Goal: Task Accomplishment & Management: Manage account settings

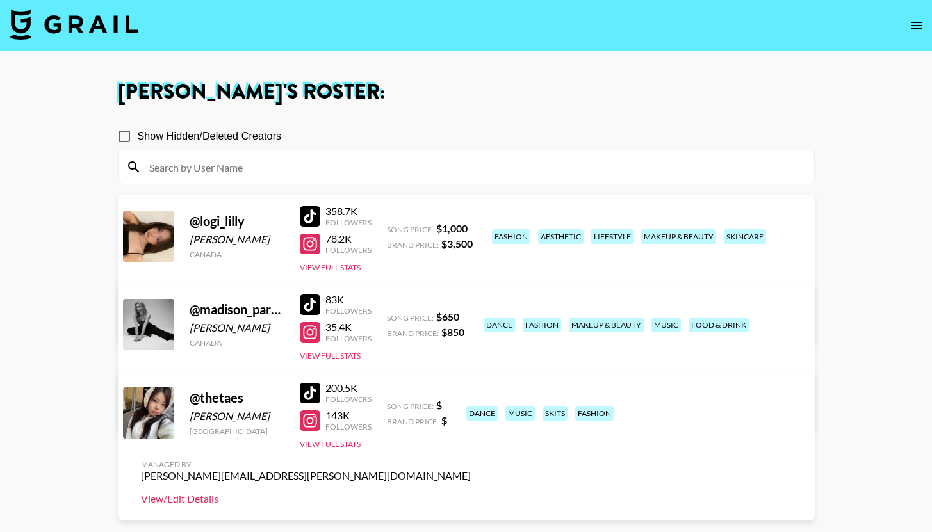
click at [471, 493] on link "View/Edit Details" at bounding box center [306, 499] width 330 height 13
click at [329, 443] on button "View Full Stats" at bounding box center [330, 444] width 61 height 10
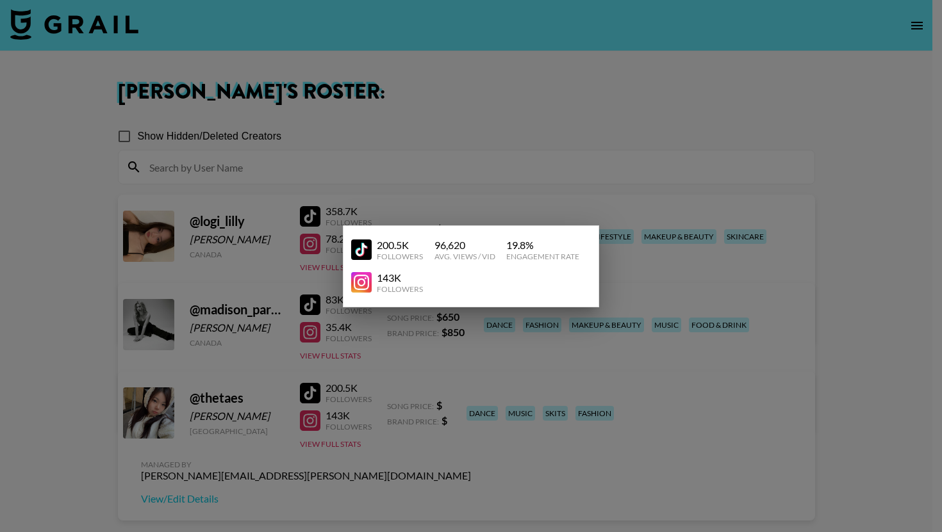
click at [680, 174] on div at bounding box center [471, 266] width 942 height 532
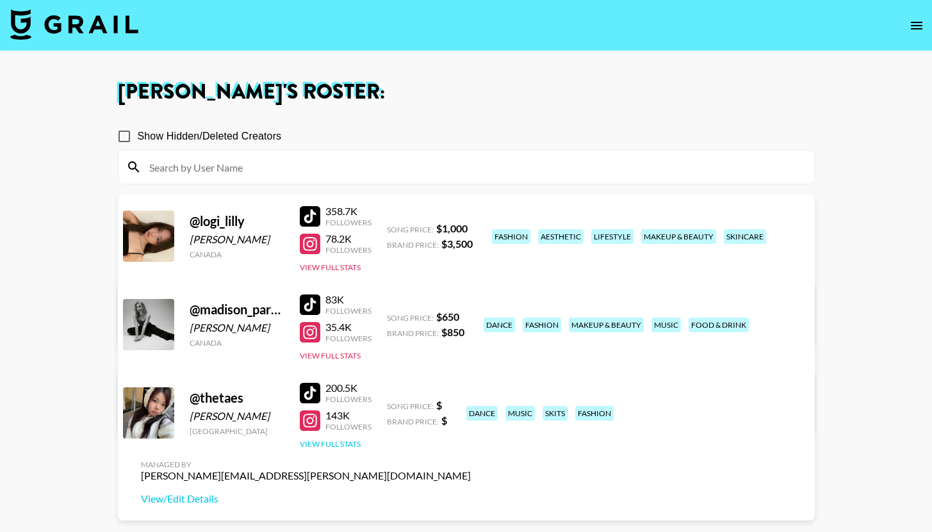
click at [342, 445] on button "View Full Stats" at bounding box center [330, 444] width 61 height 10
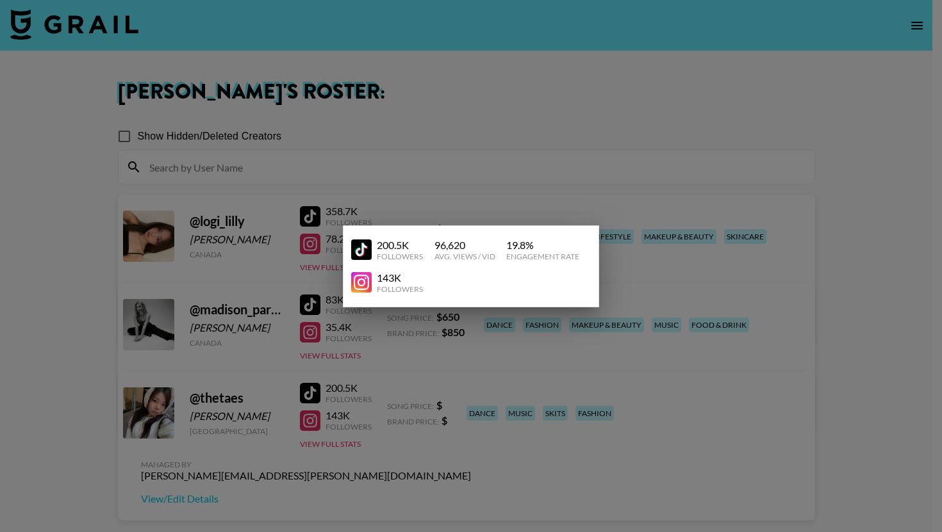
click at [422, 434] on div at bounding box center [471, 266] width 942 height 532
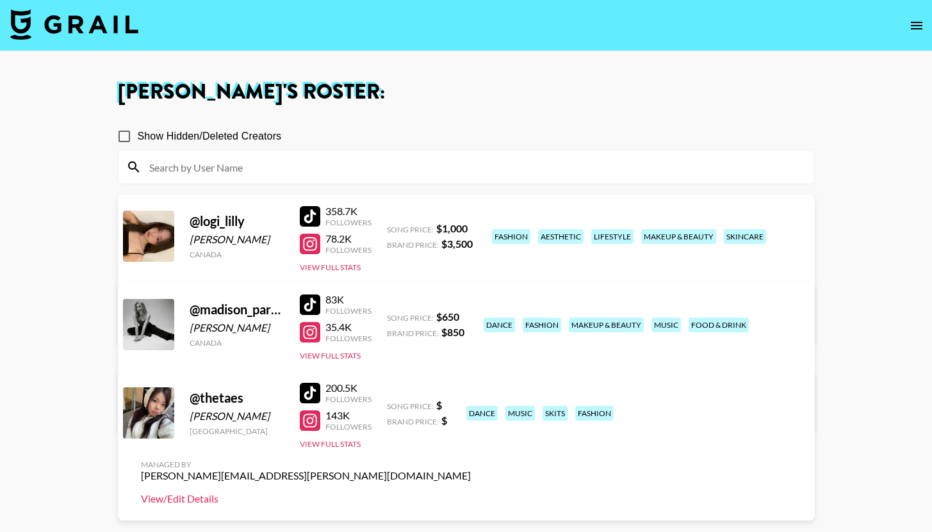
click at [471, 493] on link "View/Edit Details" at bounding box center [306, 499] width 330 height 13
click at [471, 404] on link "View/Edit Details" at bounding box center [306, 410] width 330 height 13
click at [327, 270] on button "View Full Stats" at bounding box center [330, 268] width 61 height 10
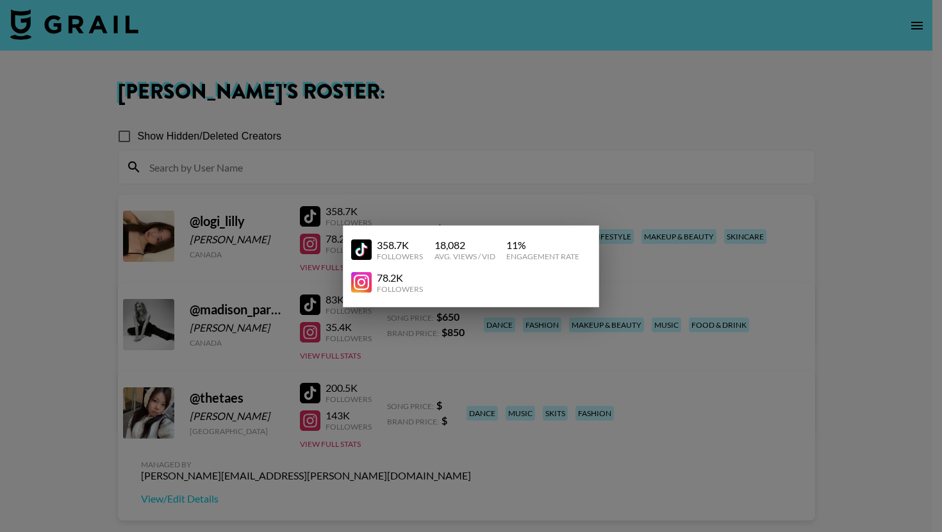
click at [363, 243] on img at bounding box center [361, 250] width 21 height 21
click at [356, 286] on img at bounding box center [361, 282] width 21 height 21
click at [374, 251] on link at bounding box center [364, 250] width 26 height 21
drag, startPoint x: 302, startPoint y: 320, endPoint x: 316, endPoint y: 317, distance: 15.0
click at [302, 320] on div at bounding box center [471, 266] width 942 height 532
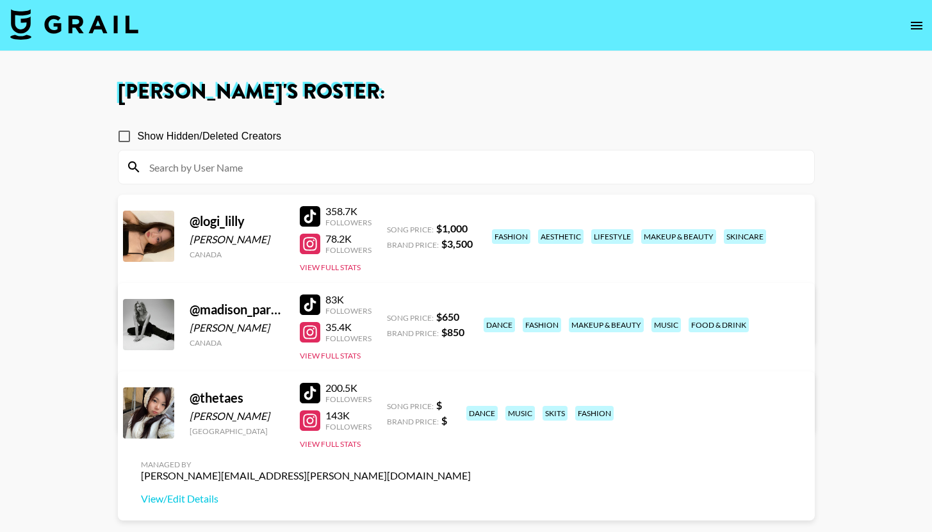
click at [308, 304] on div at bounding box center [310, 305] width 21 height 21
click at [315, 325] on div at bounding box center [310, 332] width 21 height 21
click at [312, 387] on div at bounding box center [310, 393] width 21 height 21
click at [311, 418] on div at bounding box center [310, 421] width 21 height 21
click at [304, 390] on div at bounding box center [310, 393] width 21 height 21
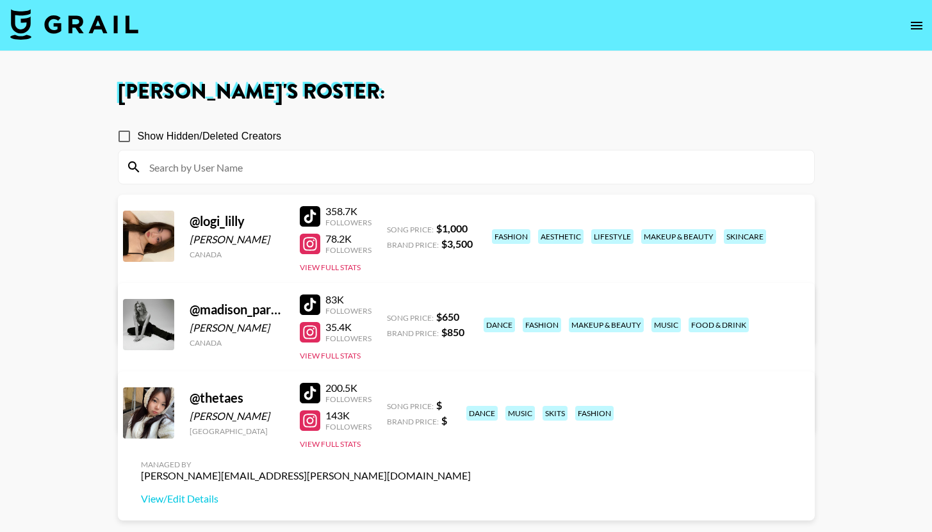
click at [311, 427] on div at bounding box center [310, 421] width 21 height 21
click at [309, 216] on div at bounding box center [310, 216] width 21 height 21
click at [313, 238] on div at bounding box center [310, 244] width 21 height 21
click at [471, 316] on link "View/Edit Details" at bounding box center [306, 322] width 330 height 13
click at [309, 305] on div at bounding box center [310, 305] width 21 height 21
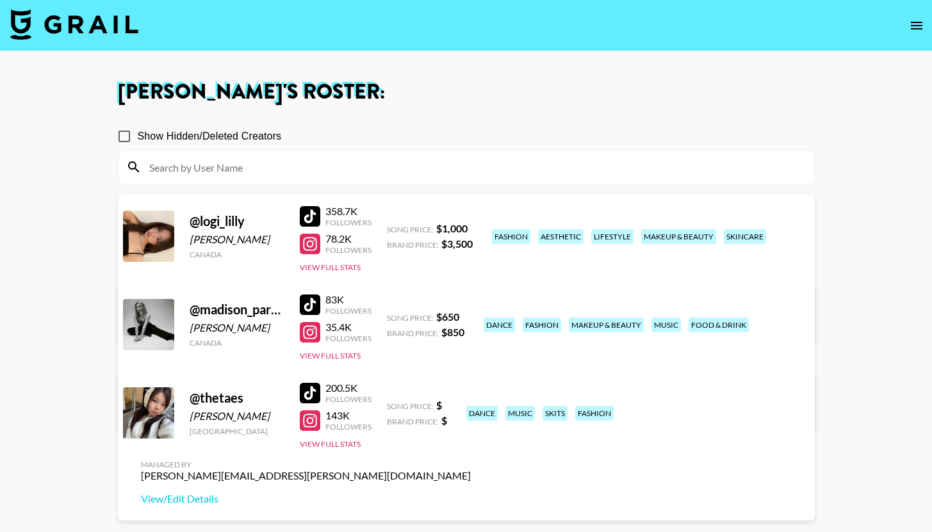
click at [312, 325] on div at bounding box center [310, 332] width 21 height 21
click at [347, 354] on button "View Full Stats" at bounding box center [330, 356] width 61 height 10
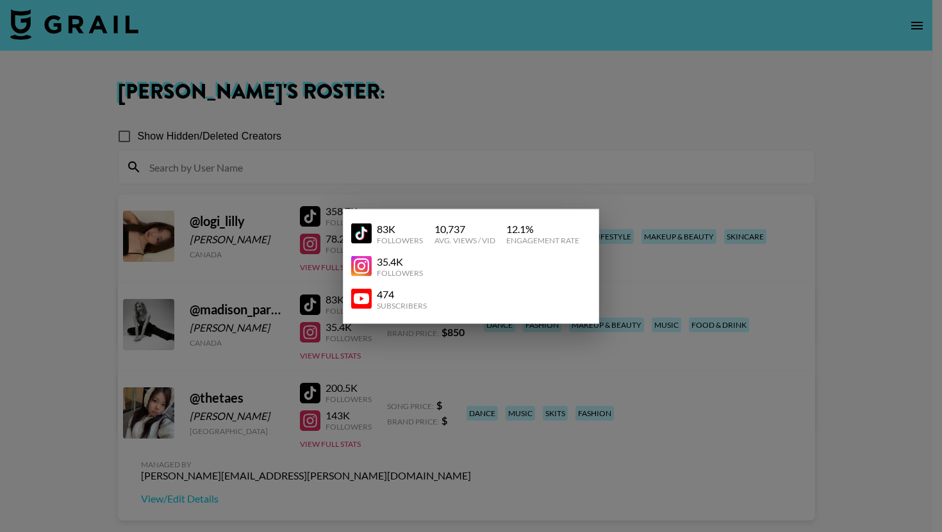
click at [741, 341] on div at bounding box center [471, 266] width 942 height 532
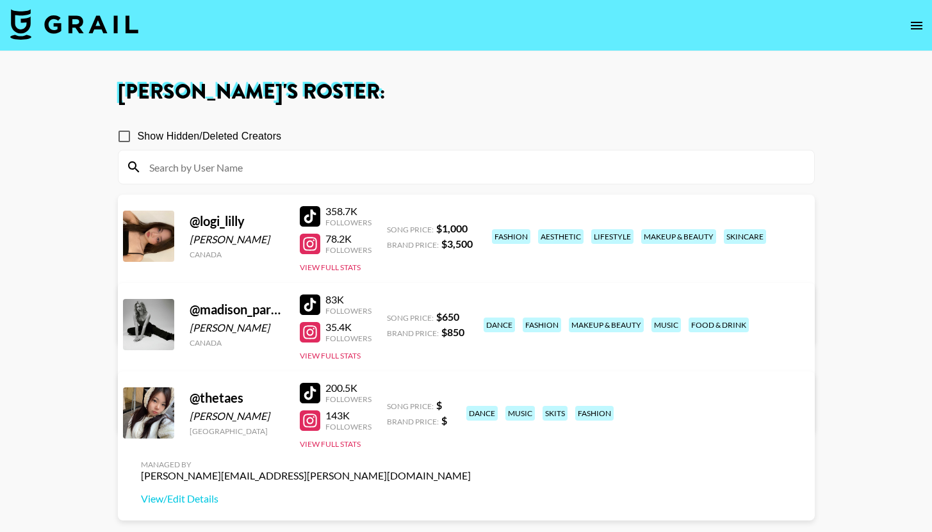
click at [471, 404] on link "View/Edit Details" at bounding box center [306, 410] width 330 height 13
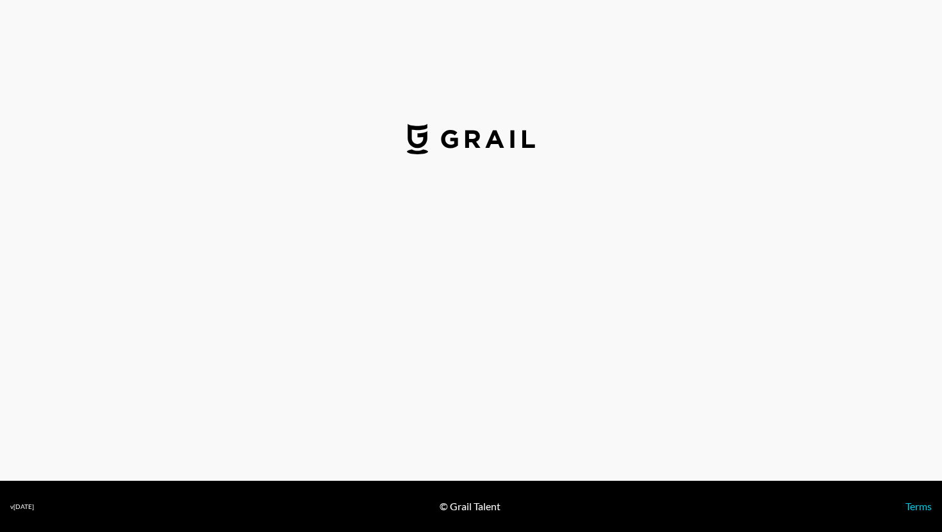
select select "USD"
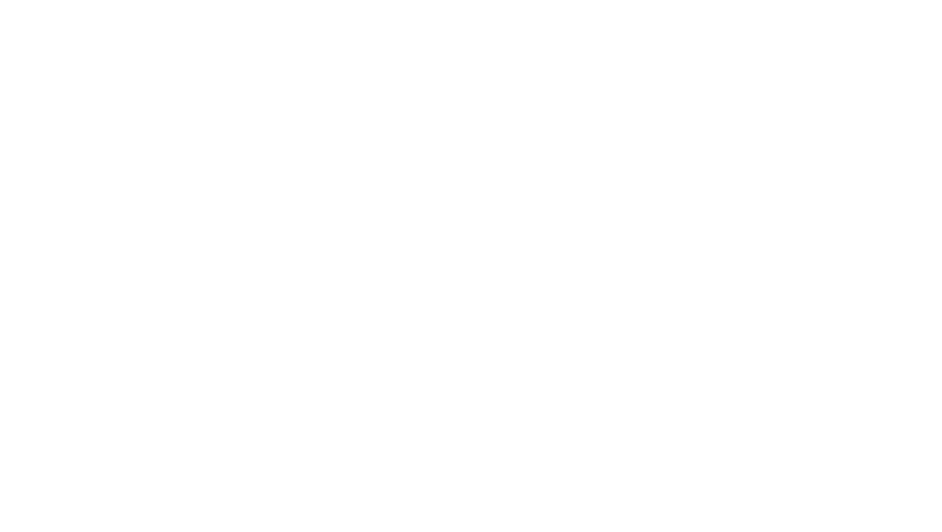
select select "USD"
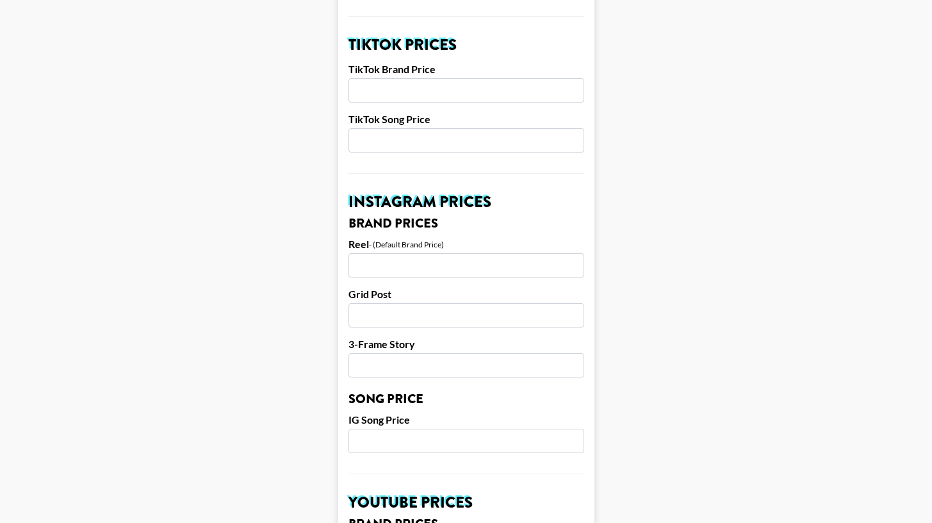
scroll to position [98, 0]
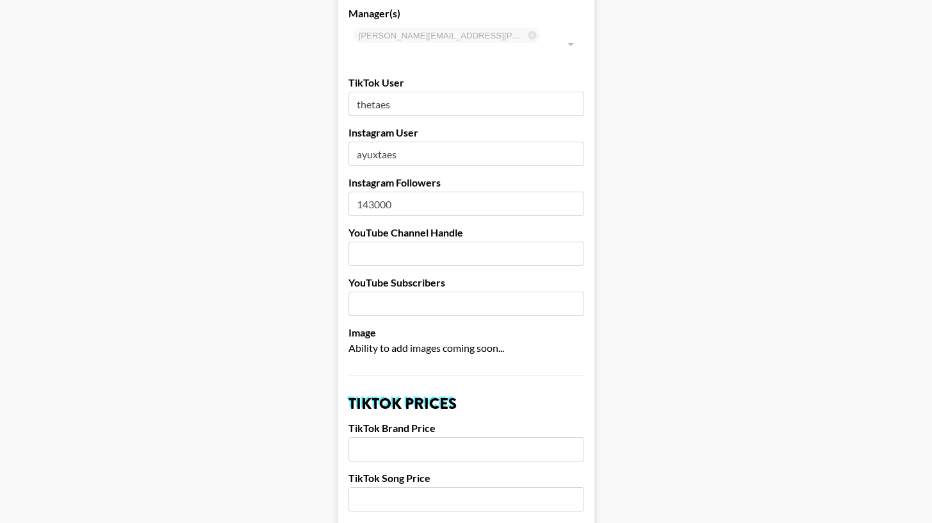
click at [423, 142] on input "ayuxtaes" at bounding box center [467, 154] width 236 height 24
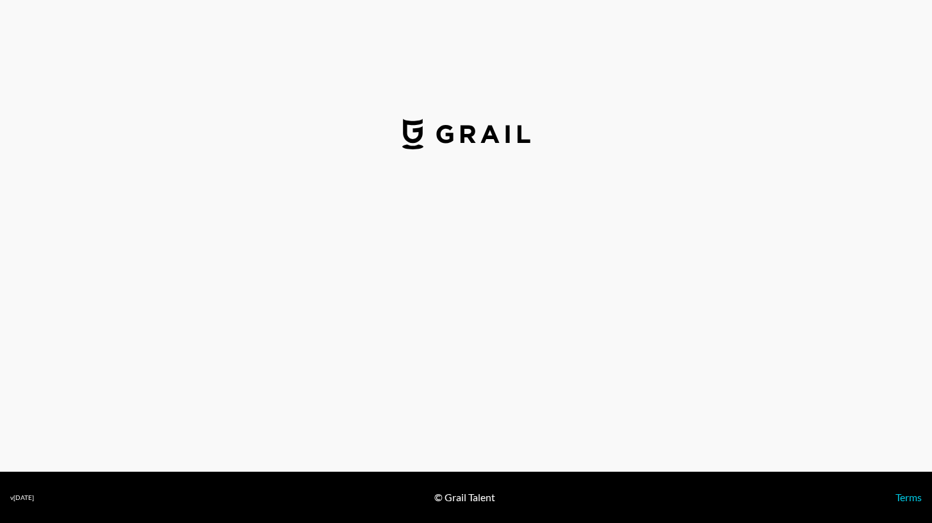
select select "USD"
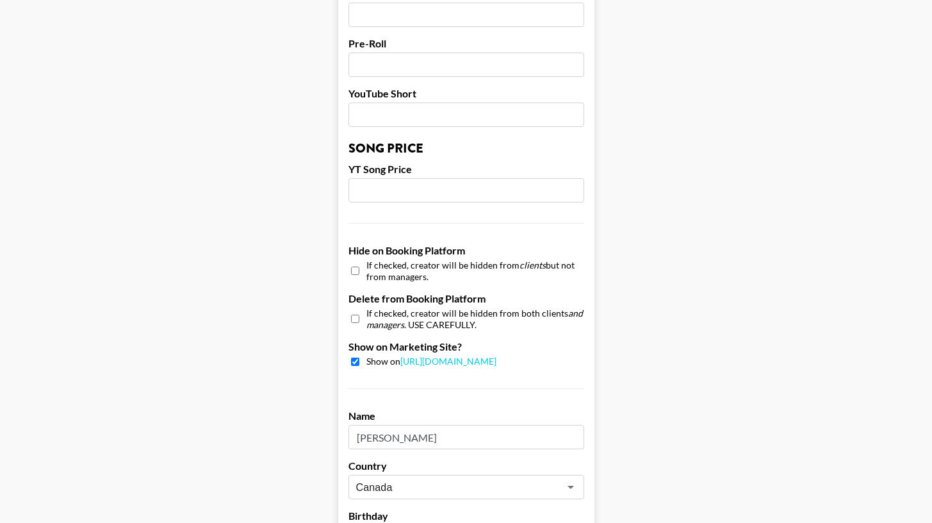
scroll to position [1215, 0]
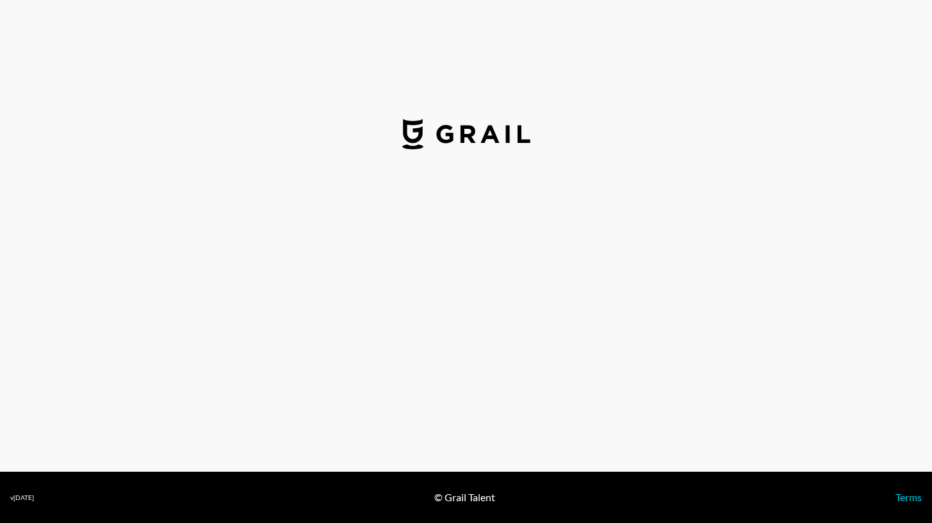
select select "USD"
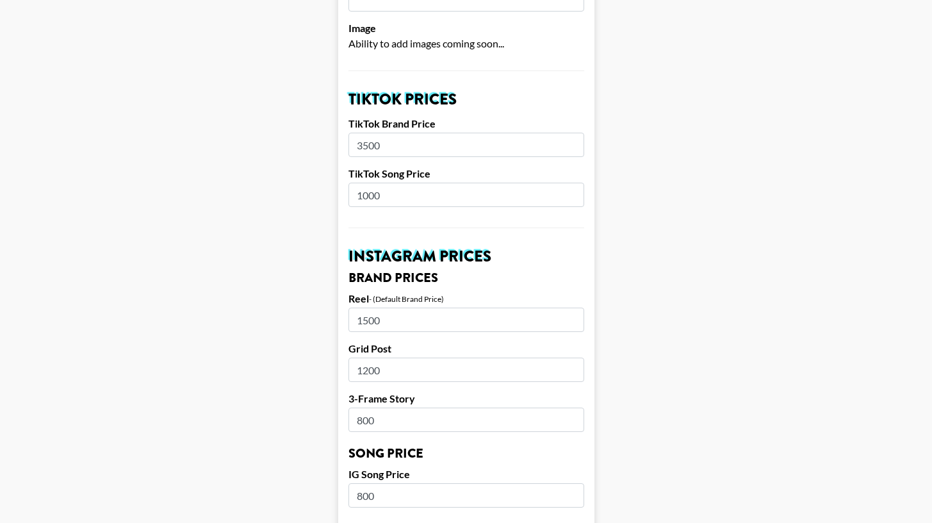
scroll to position [410, 0]
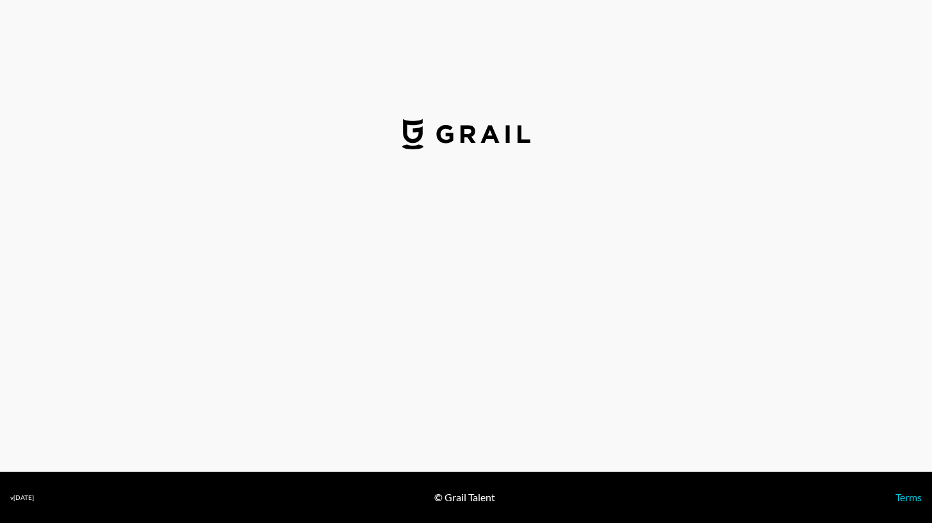
select select "USD"
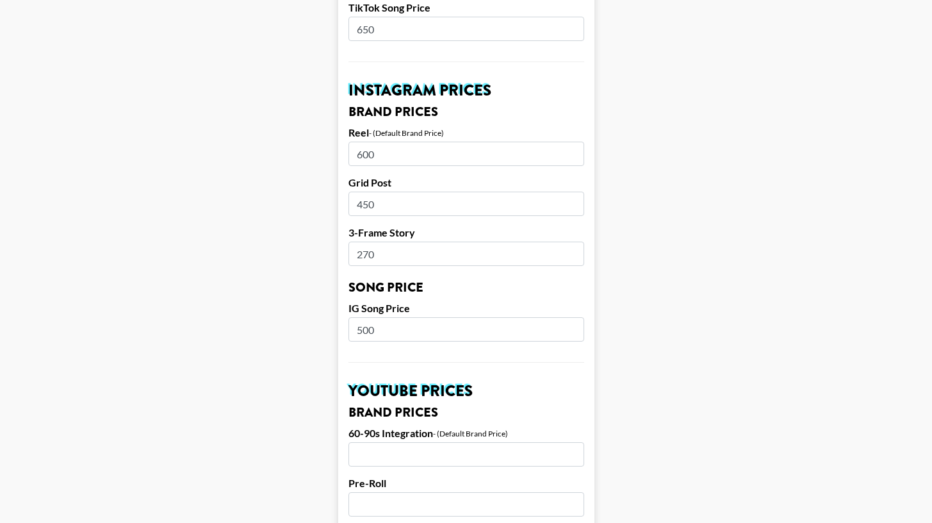
scroll to position [309, 0]
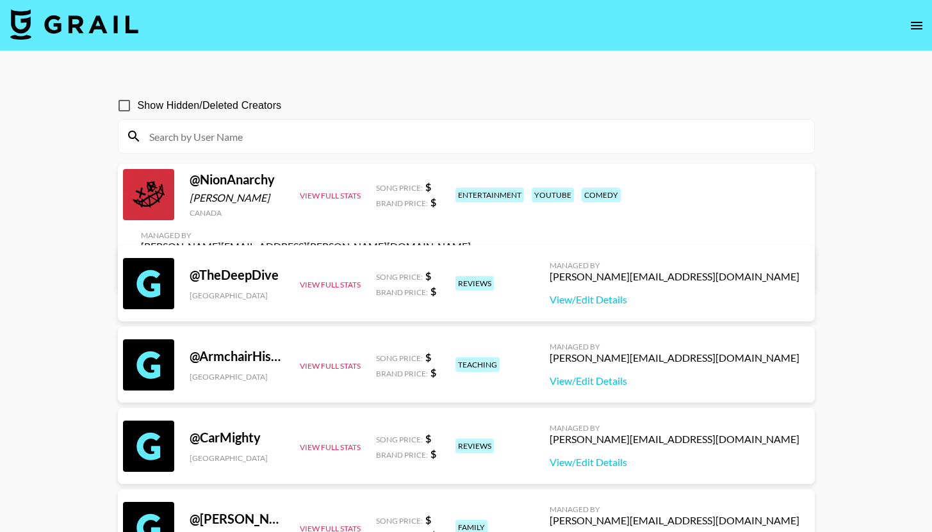
click at [914, 23] on icon "open drawer" at bounding box center [916, 25] width 15 height 15
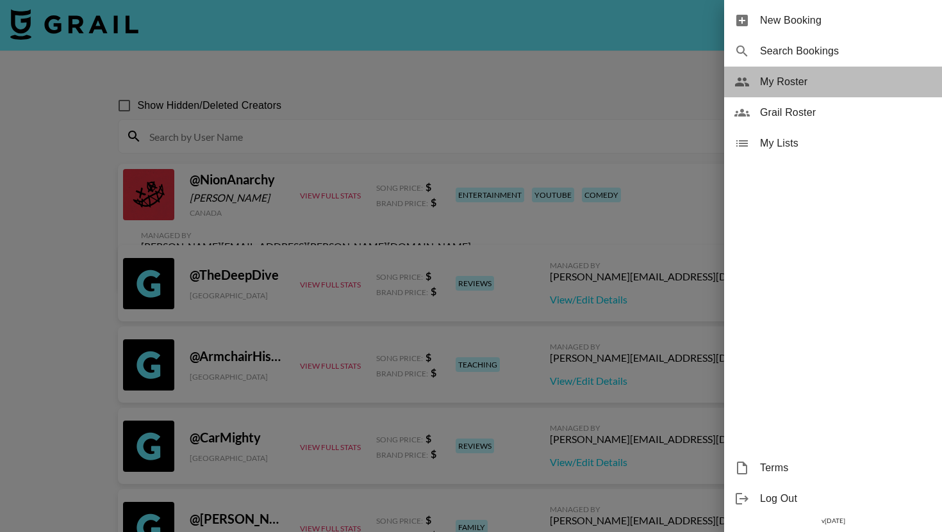
click at [784, 71] on div "My Roster" at bounding box center [833, 82] width 218 height 31
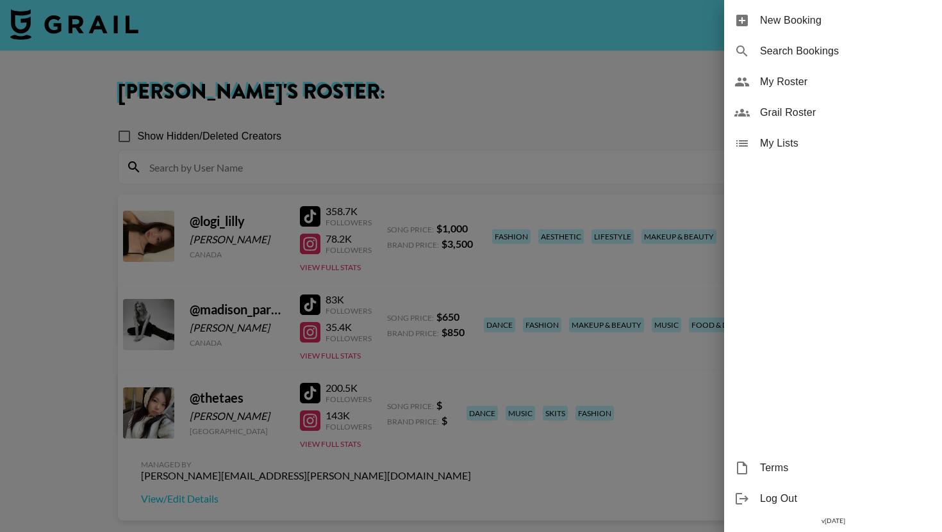
click at [420, 76] on div at bounding box center [471, 266] width 942 height 532
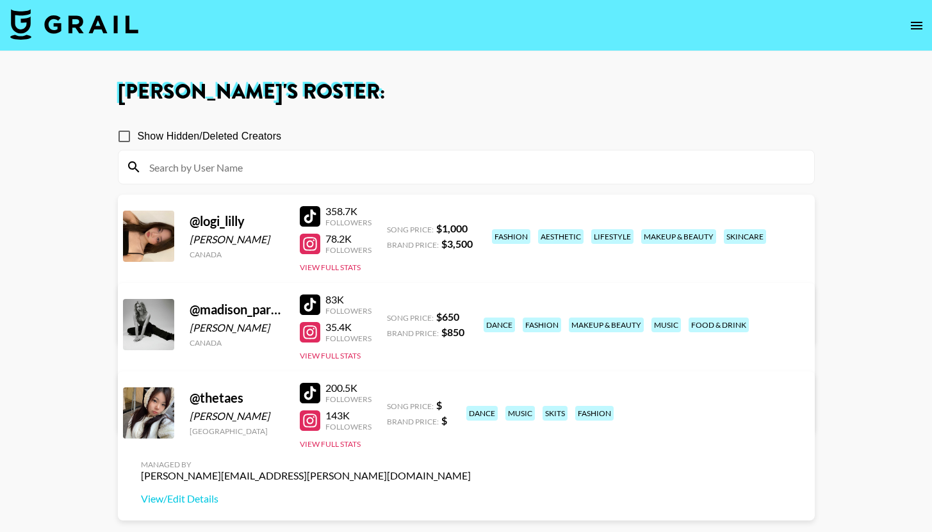
click at [316, 393] on div at bounding box center [310, 393] width 21 height 21
click at [307, 414] on div at bounding box center [310, 421] width 21 height 21
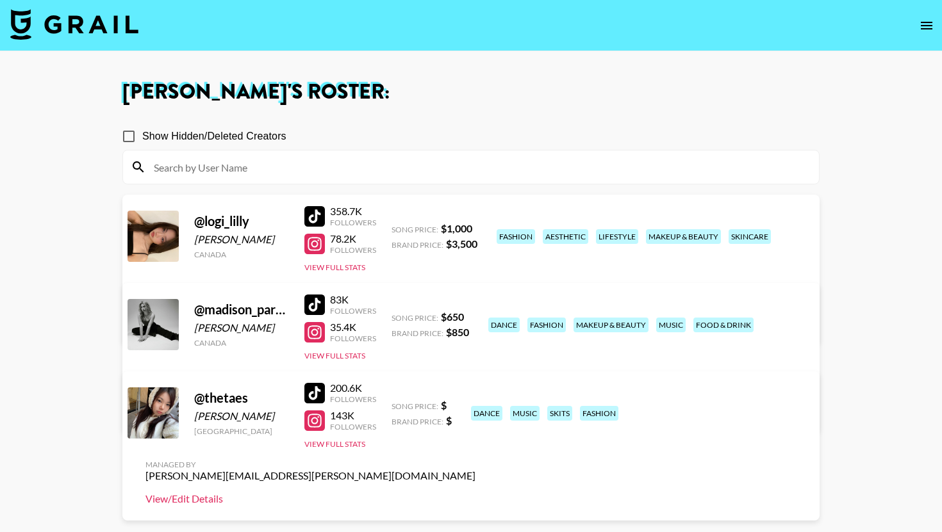
click at [475, 493] on link "View/Edit Details" at bounding box center [310, 499] width 330 height 13
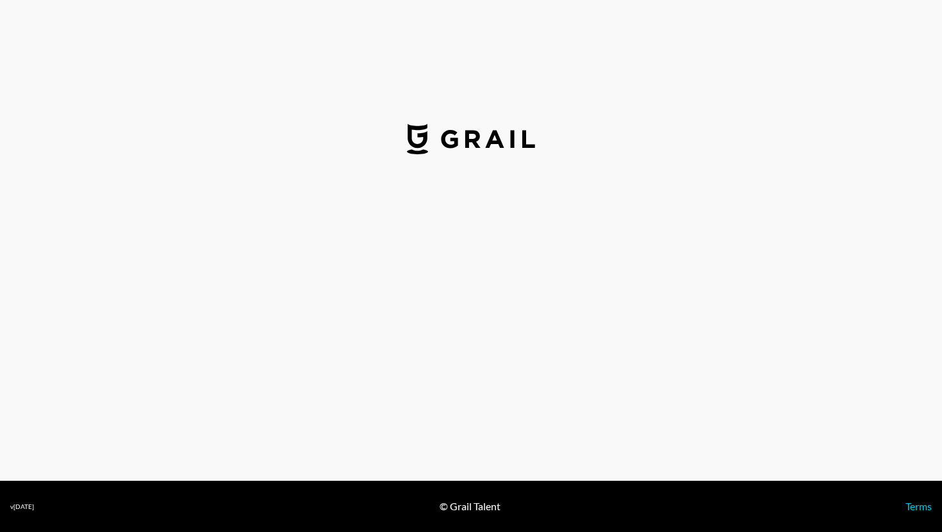
select select "USD"
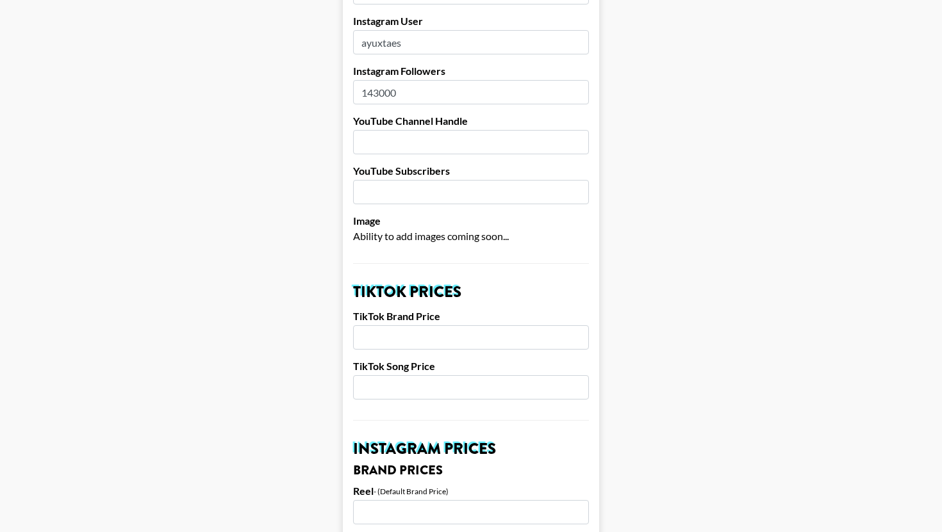
scroll to position [146, 0]
